Goal: Transaction & Acquisition: Obtain resource

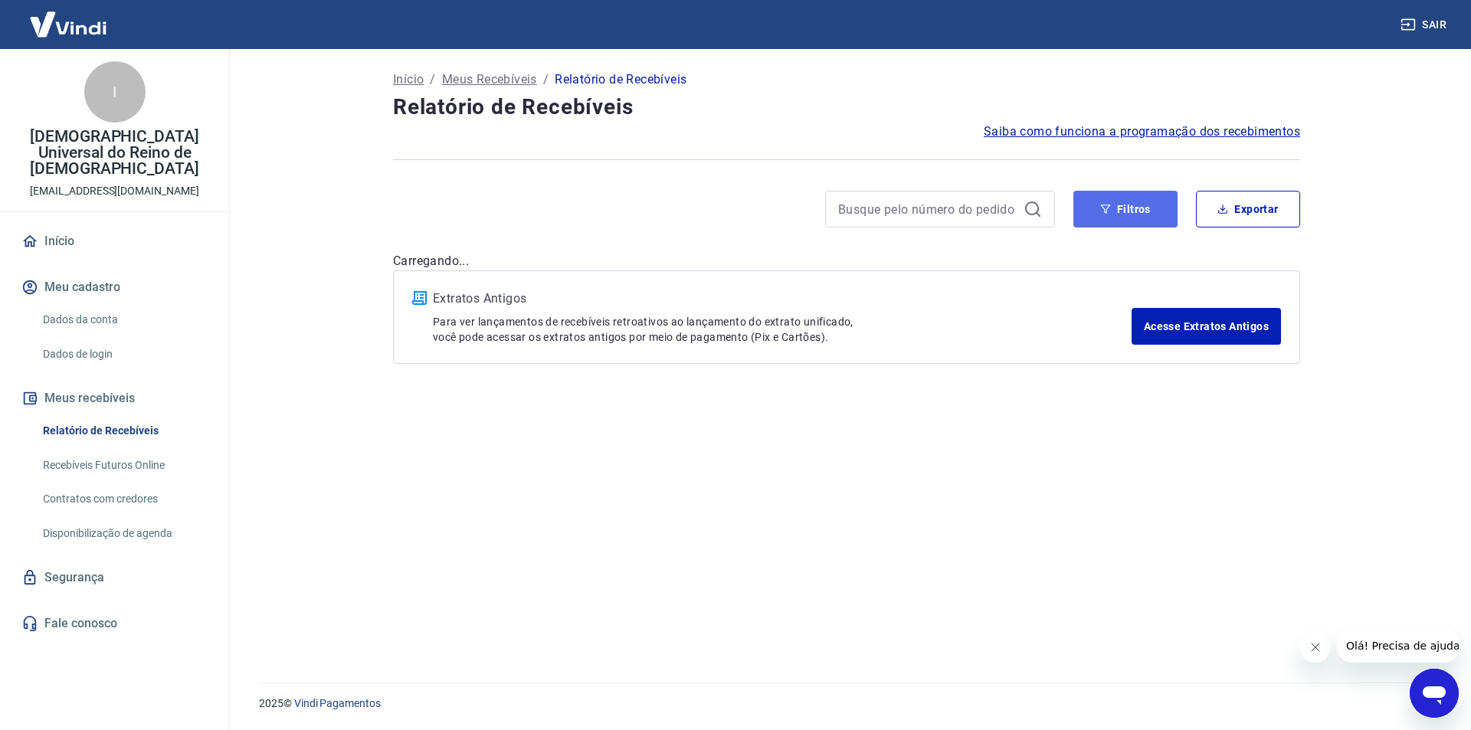
click at [1120, 211] on button "Filtros" at bounding box center [1125, 209] width 104 height 37
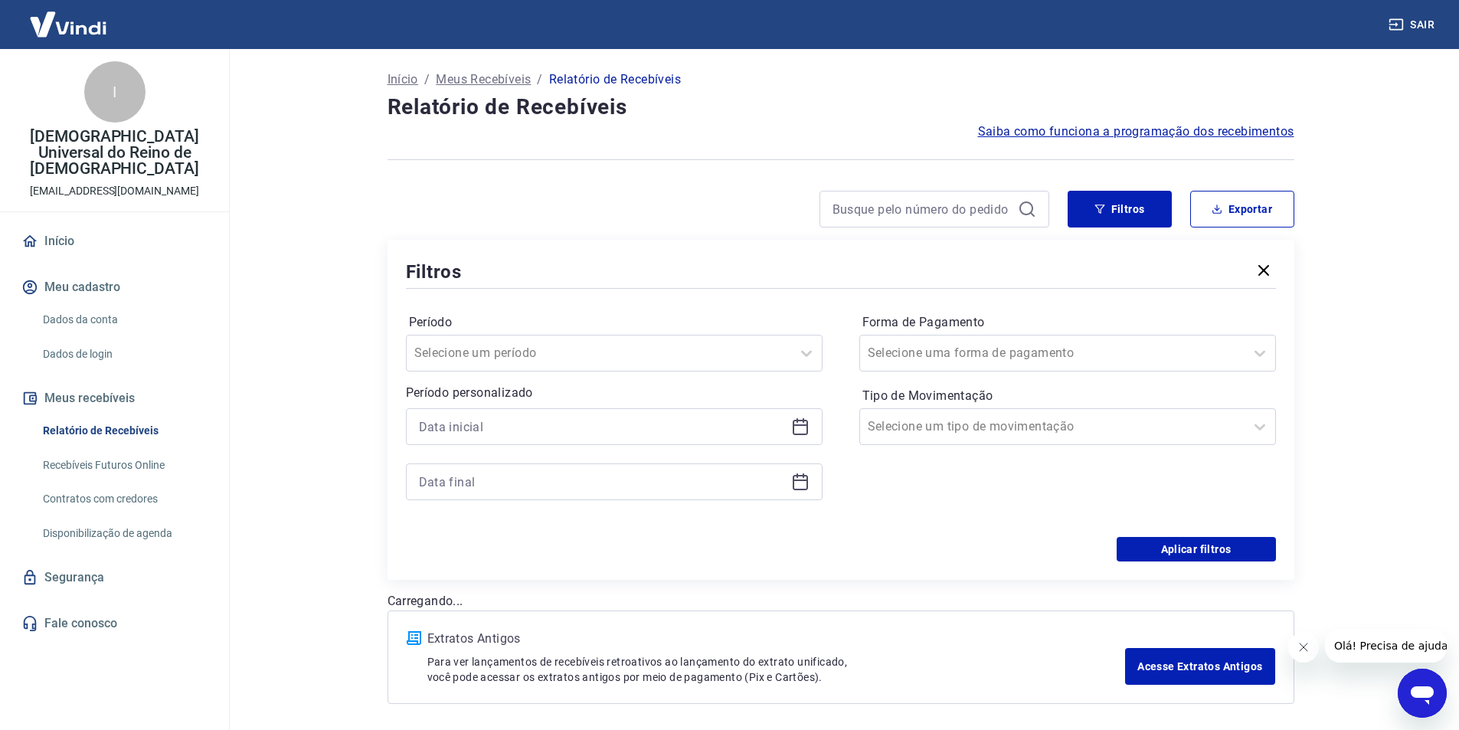
click at [797, 427] on icon at bounding box center [800, 426] width 18 height 18
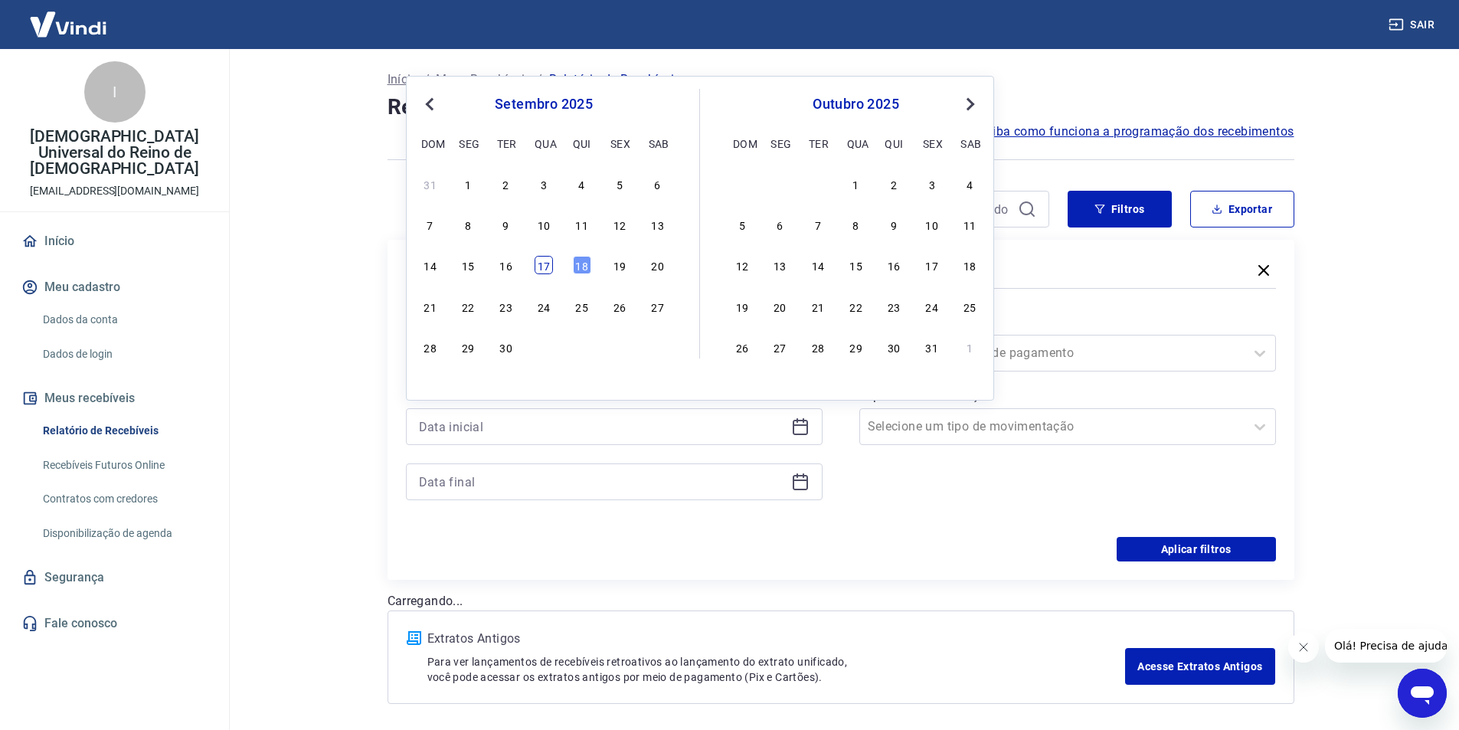
click at [542, 262] on div "17" at bounding box center [544, 265] width 18 height 18
type input "[DATE]"
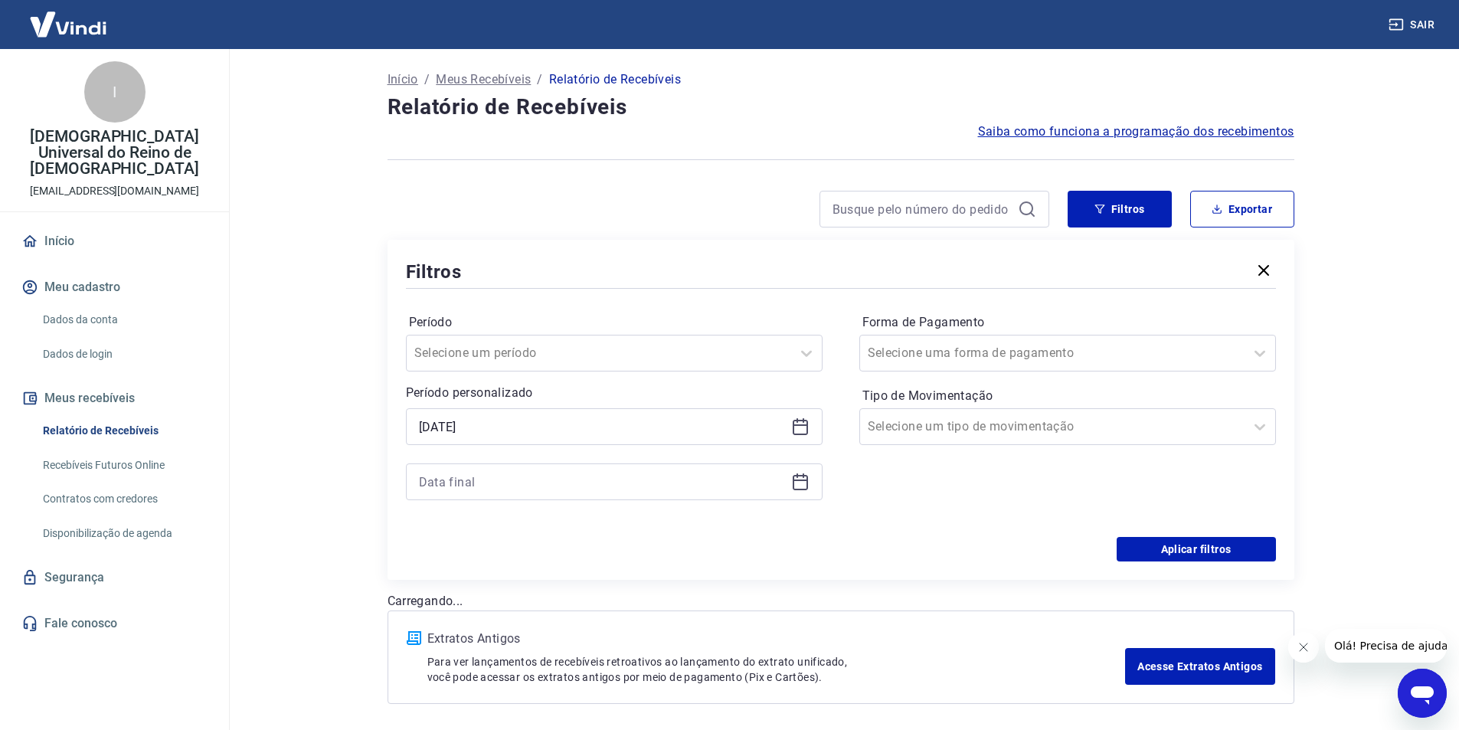
click at [798, 478] on icon at bounding box center [800, 482] width 18 height 18
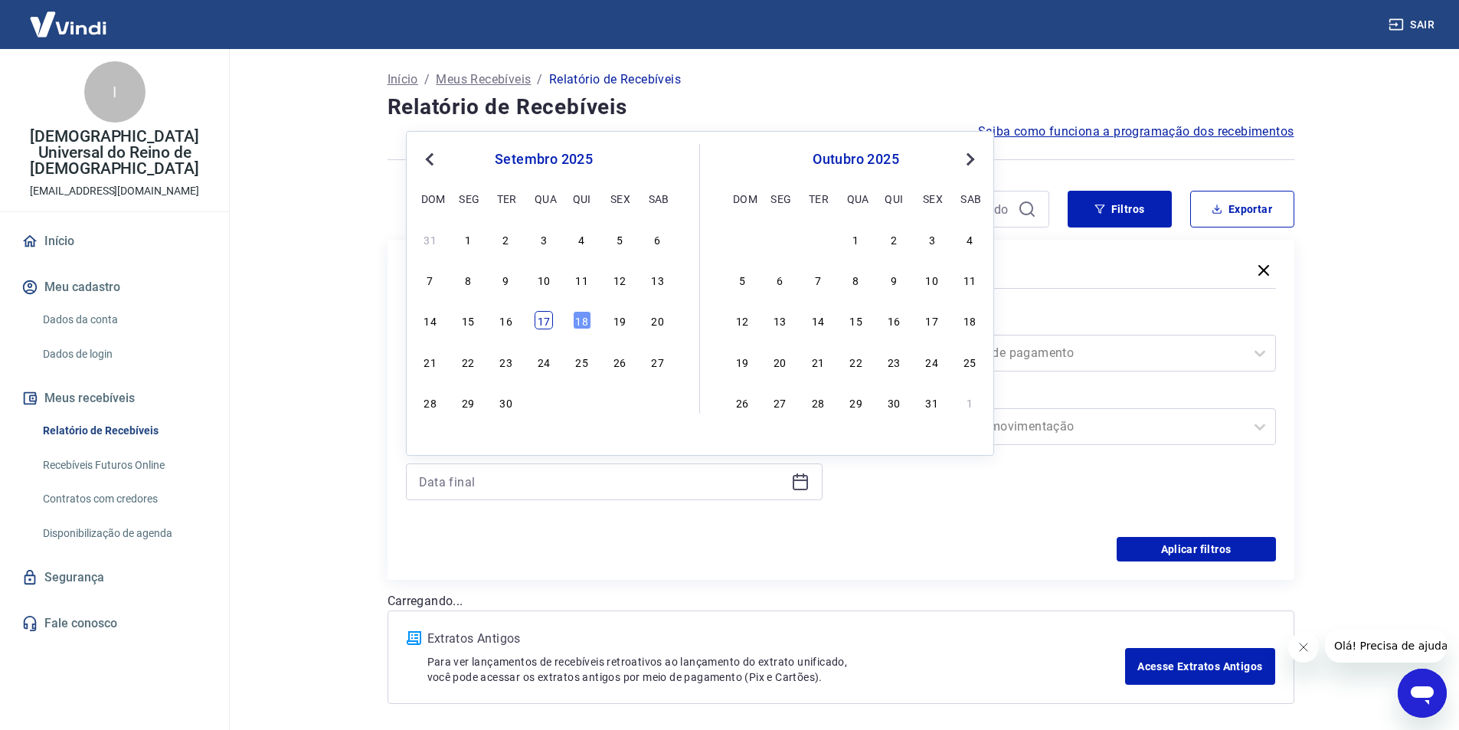
click at [546, 326] on div "17" at bounding box center [544, 320] width 18 height 18
type input "[DATE]"
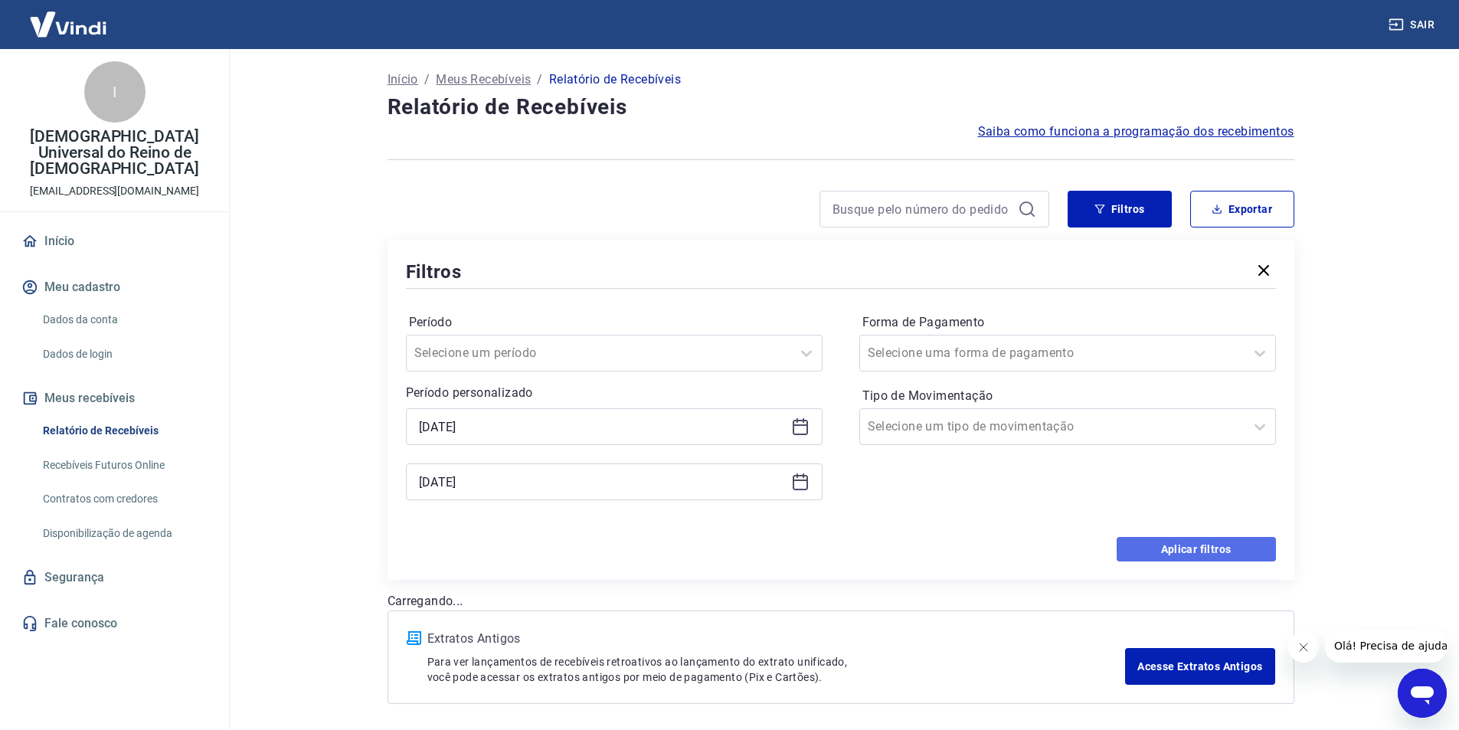
click at [1147, 551] on button "Aplicar filtros" at bounding box center [1196, 549] width 159 height 25
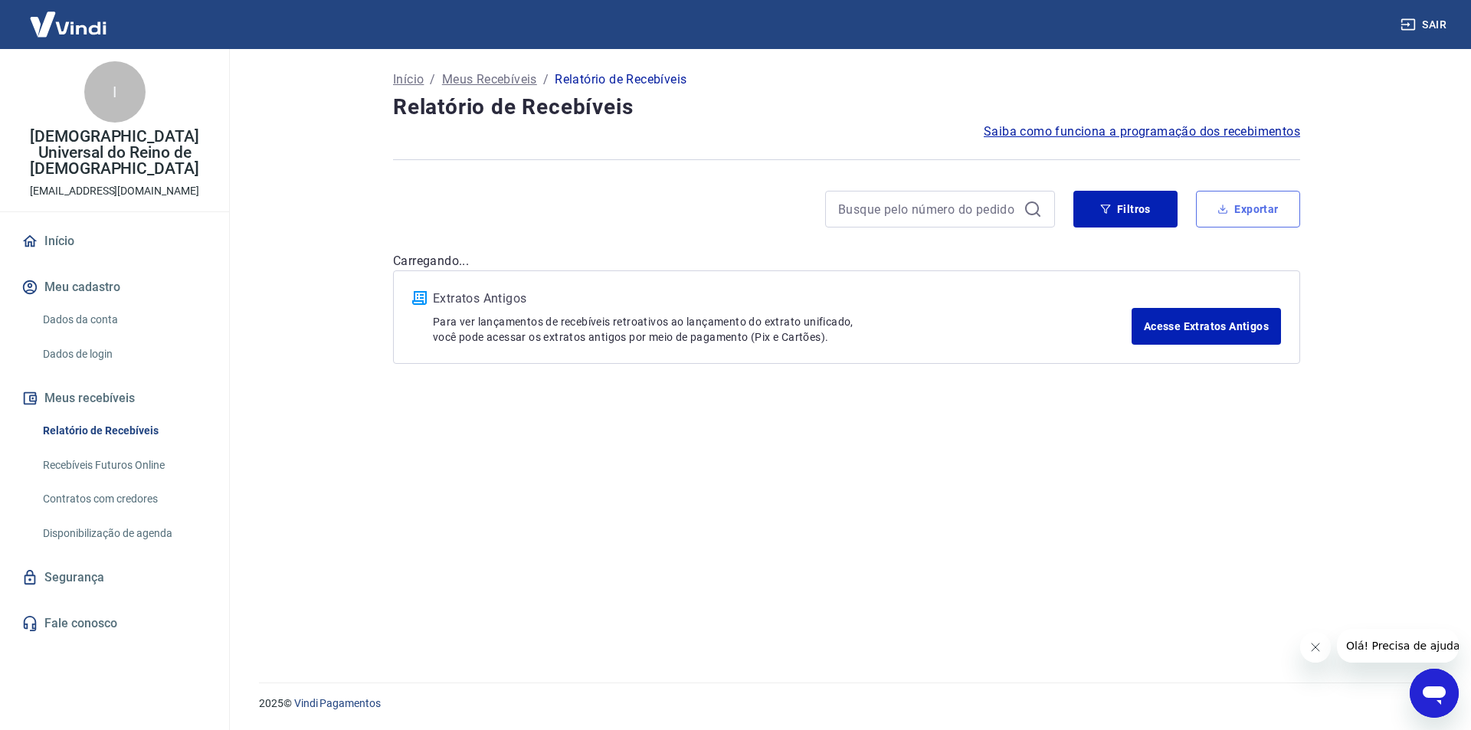
click at [1272, 207] on button "Exportar" at bounding box center [1248, 209] width 104 height 37
type input "[DATE]"
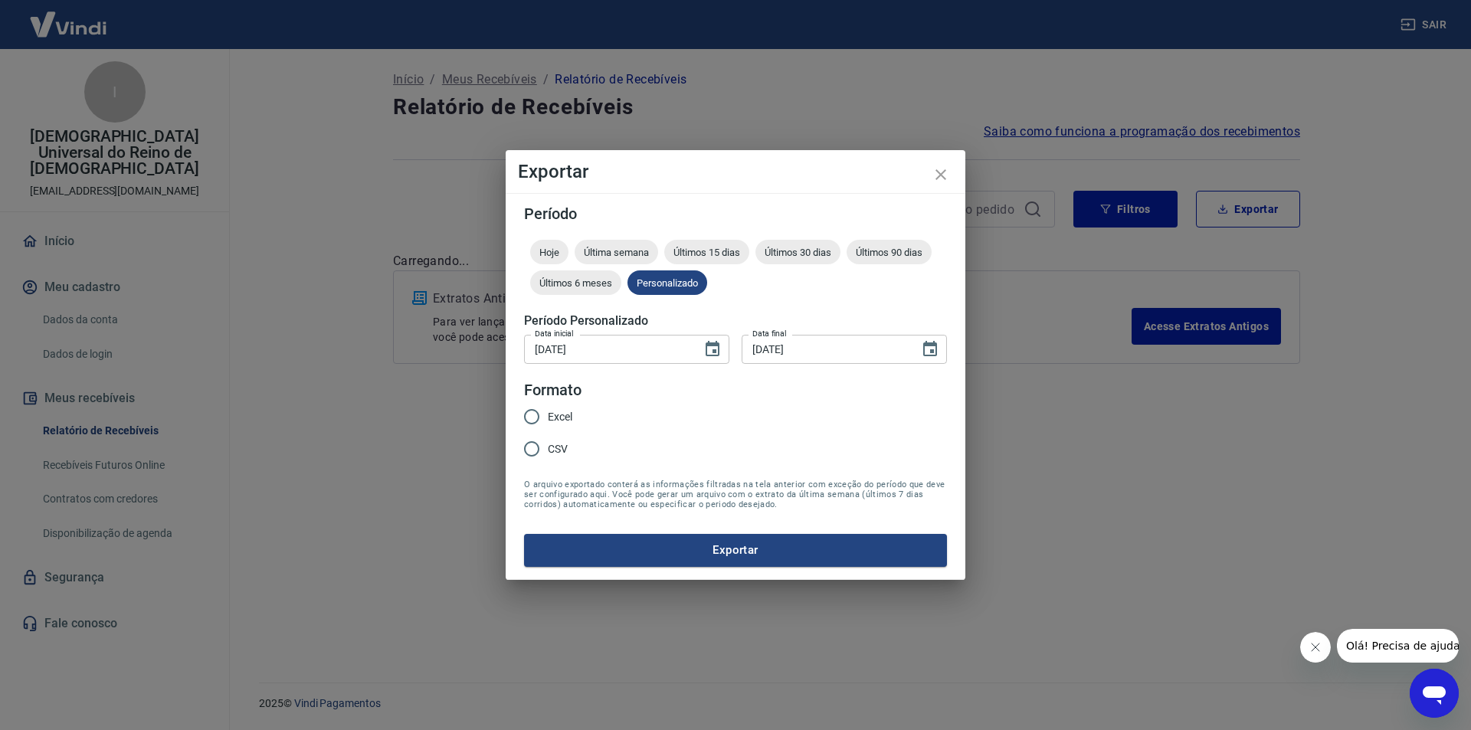
click at [532, 413] on input "Excel" at bounding box center [532, 417] width 32 height 32
radio input "true"
click at [744, 548] on button "Exportar" at bounding box center [735, 550] width 423 height 32
